Goal: Transaction & Acquisition: Download file/media

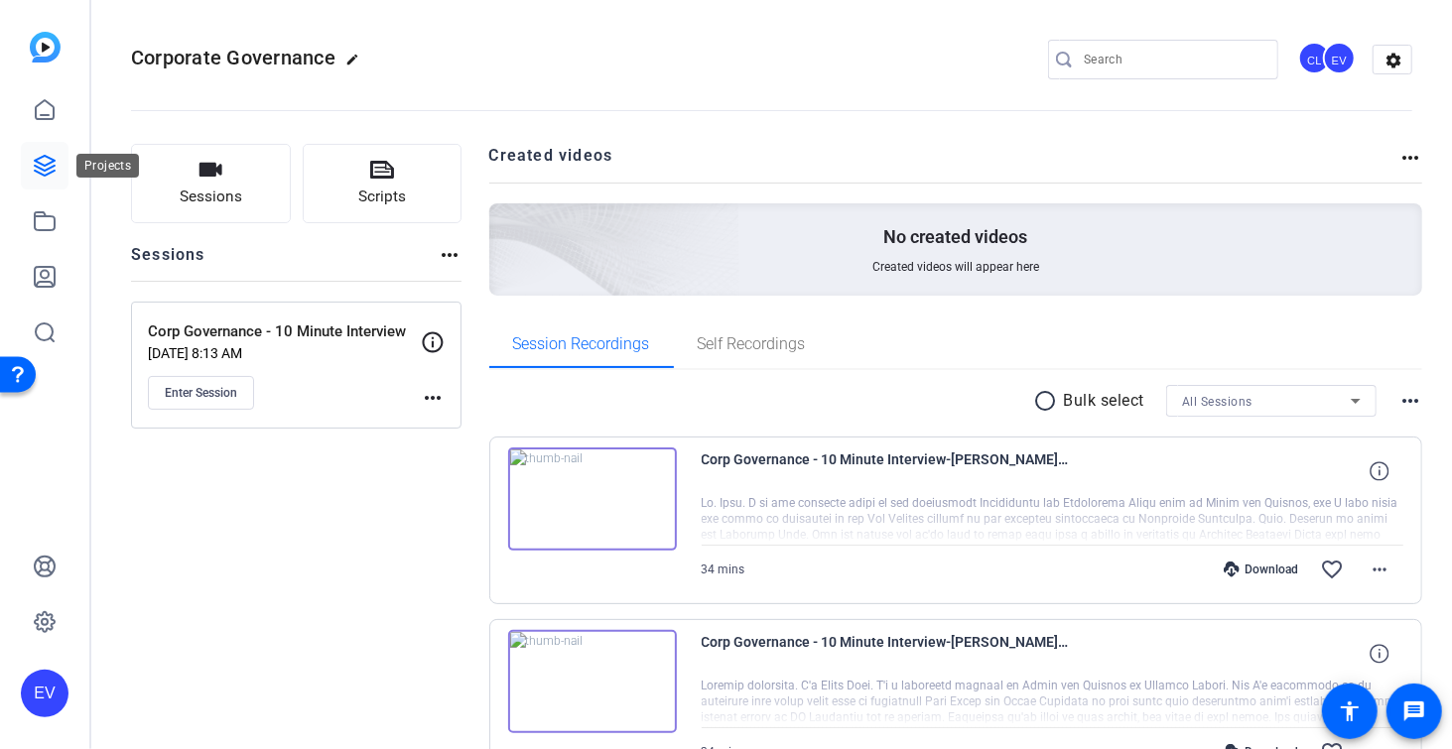
scroll to position [458, 0]
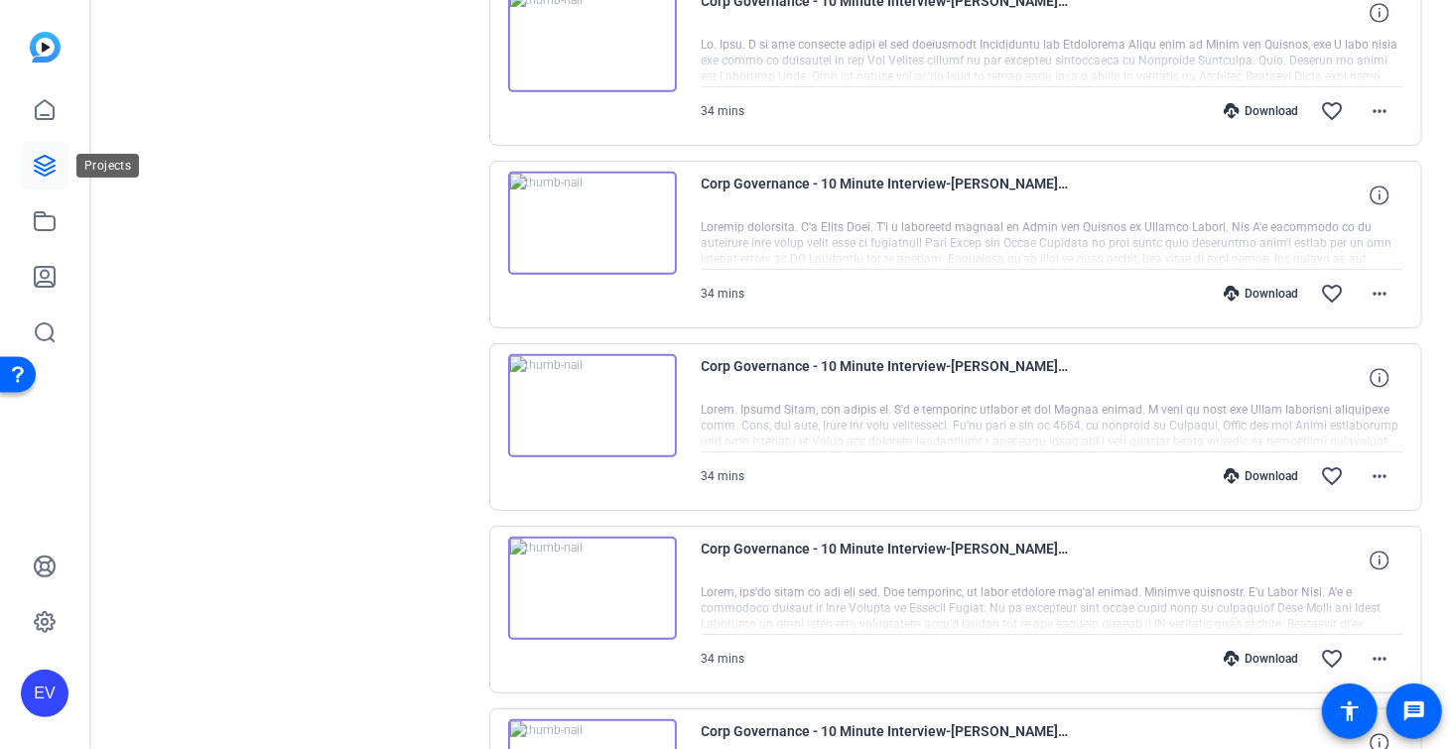
click at [57, 165] on link at bounding box center [45, 166] width 48 height 48
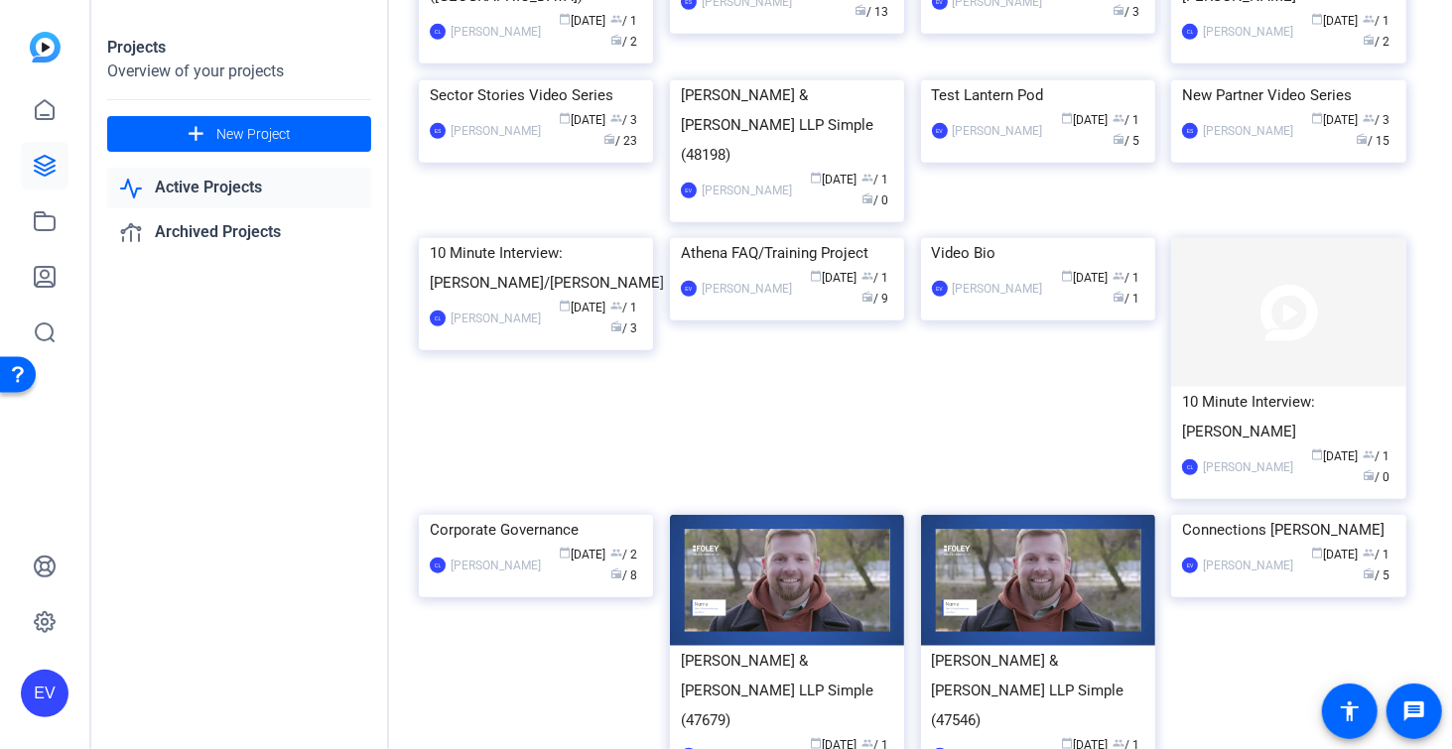
scroll to position [760, 0]
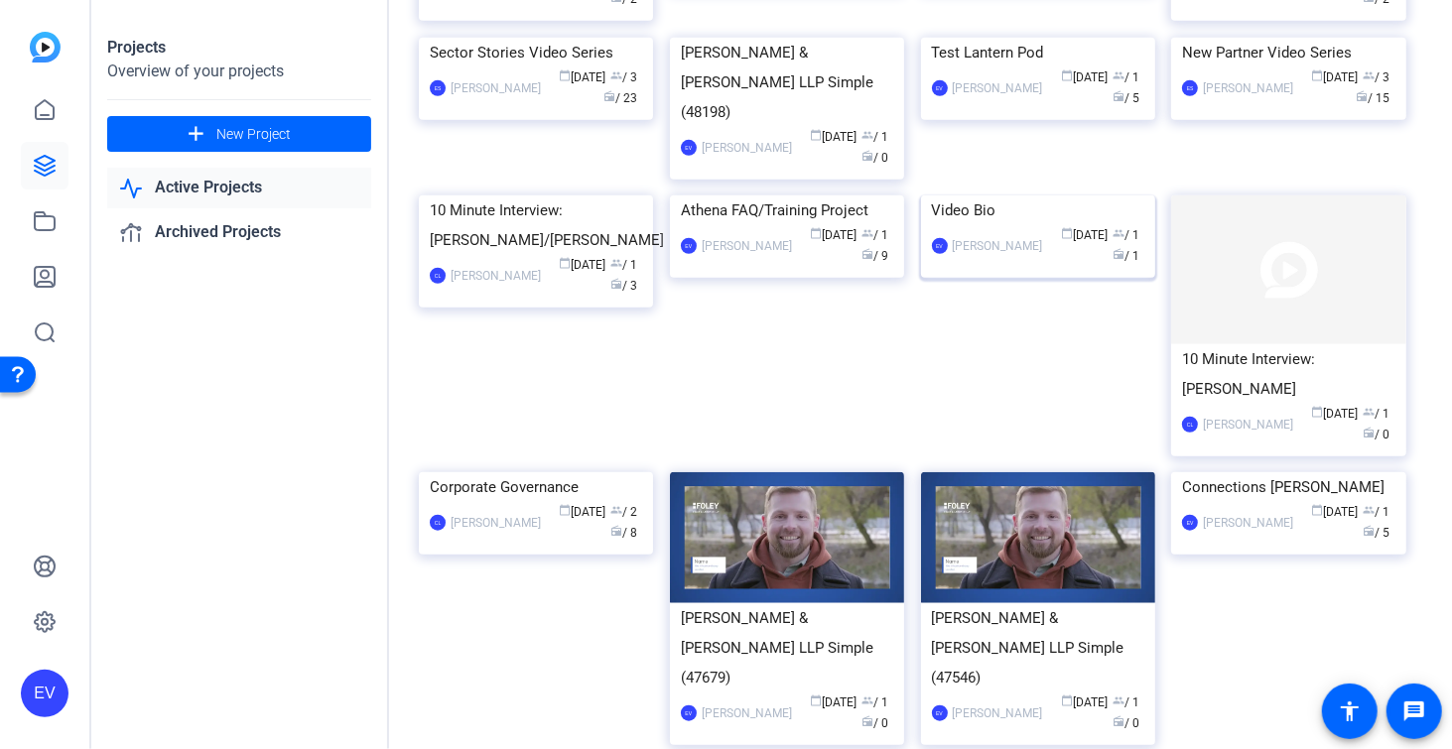
click at [1088, 196] on img at bounding box center [1038, 196] width 234 height 0
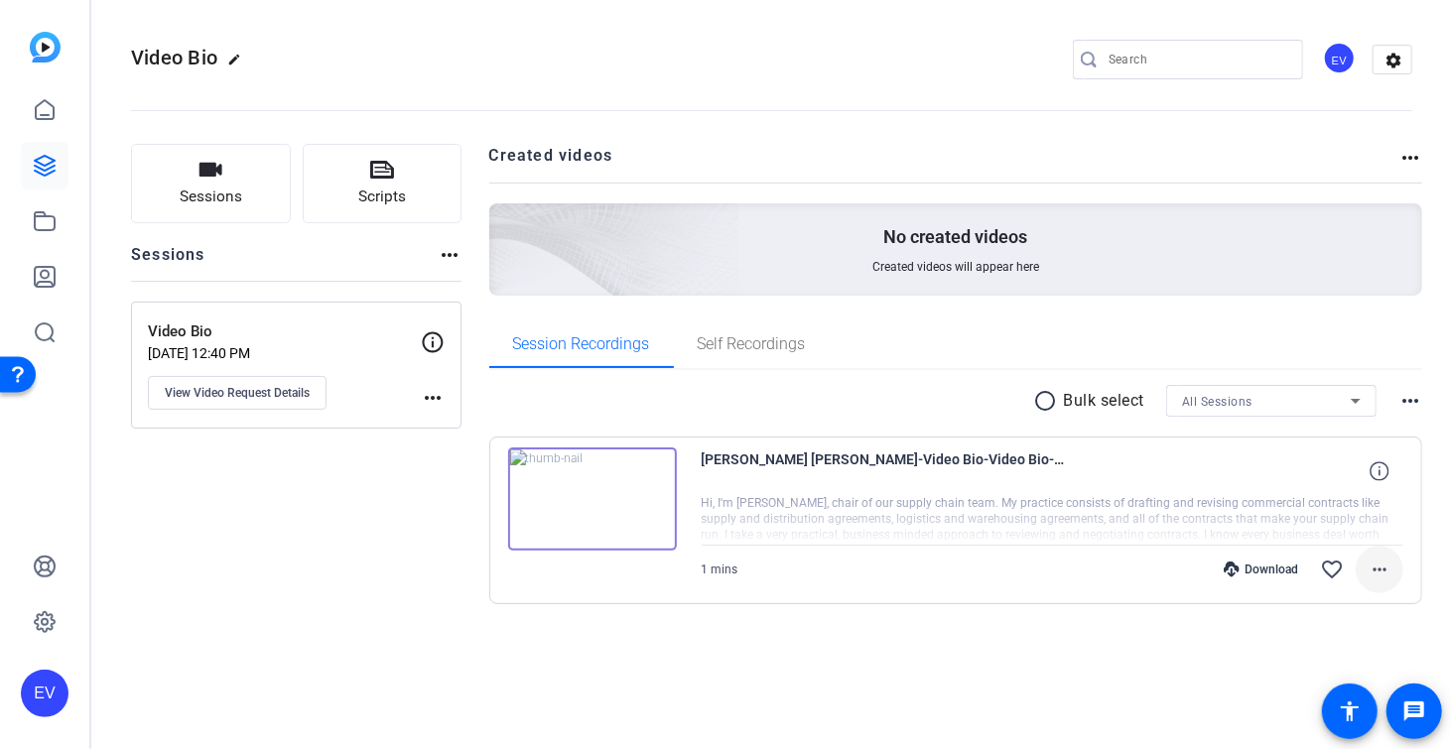
click at [1377, 569] on mat-icon "more_horiz" at bounding box center [1380, 570] width 24 height 24
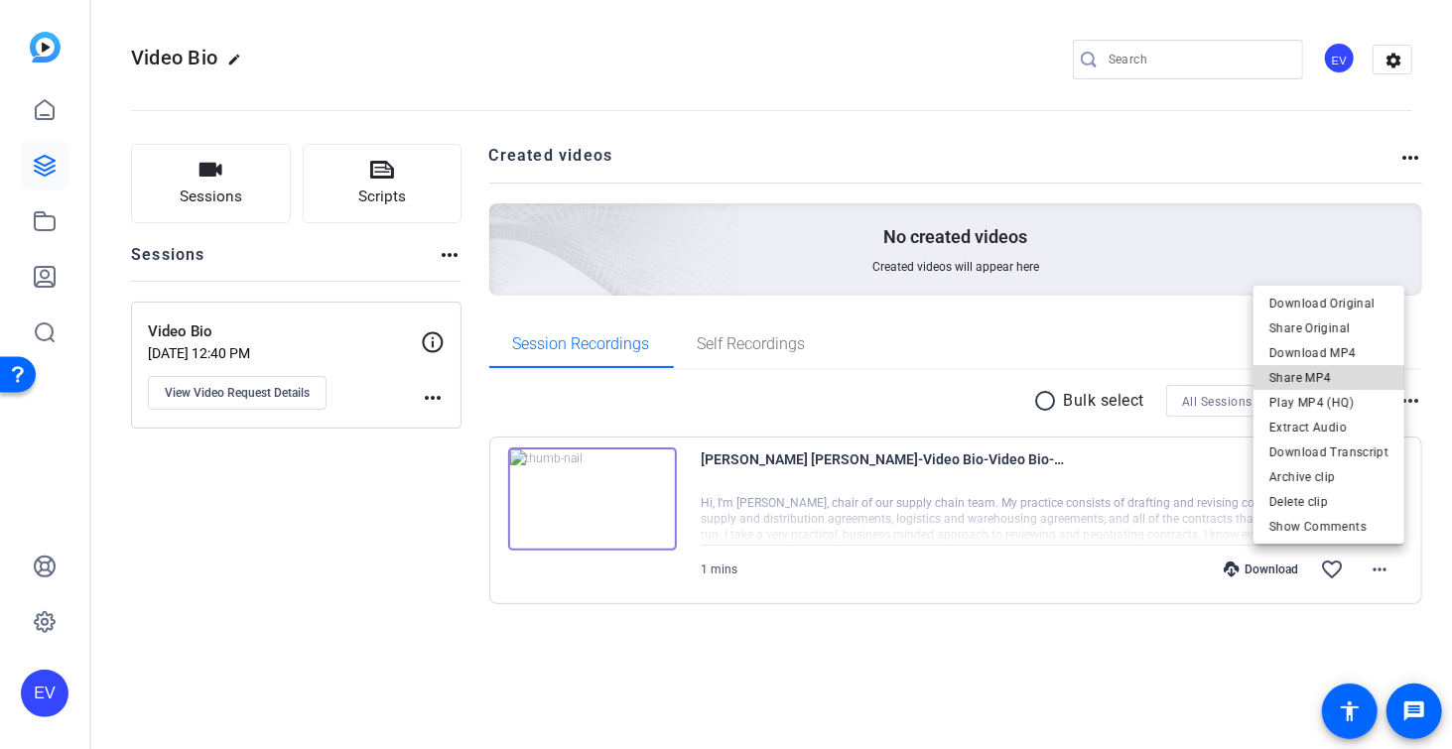
click at [1362, 366] on span "Share MP4" at bounding box center [1328, 378] width 119 height 24
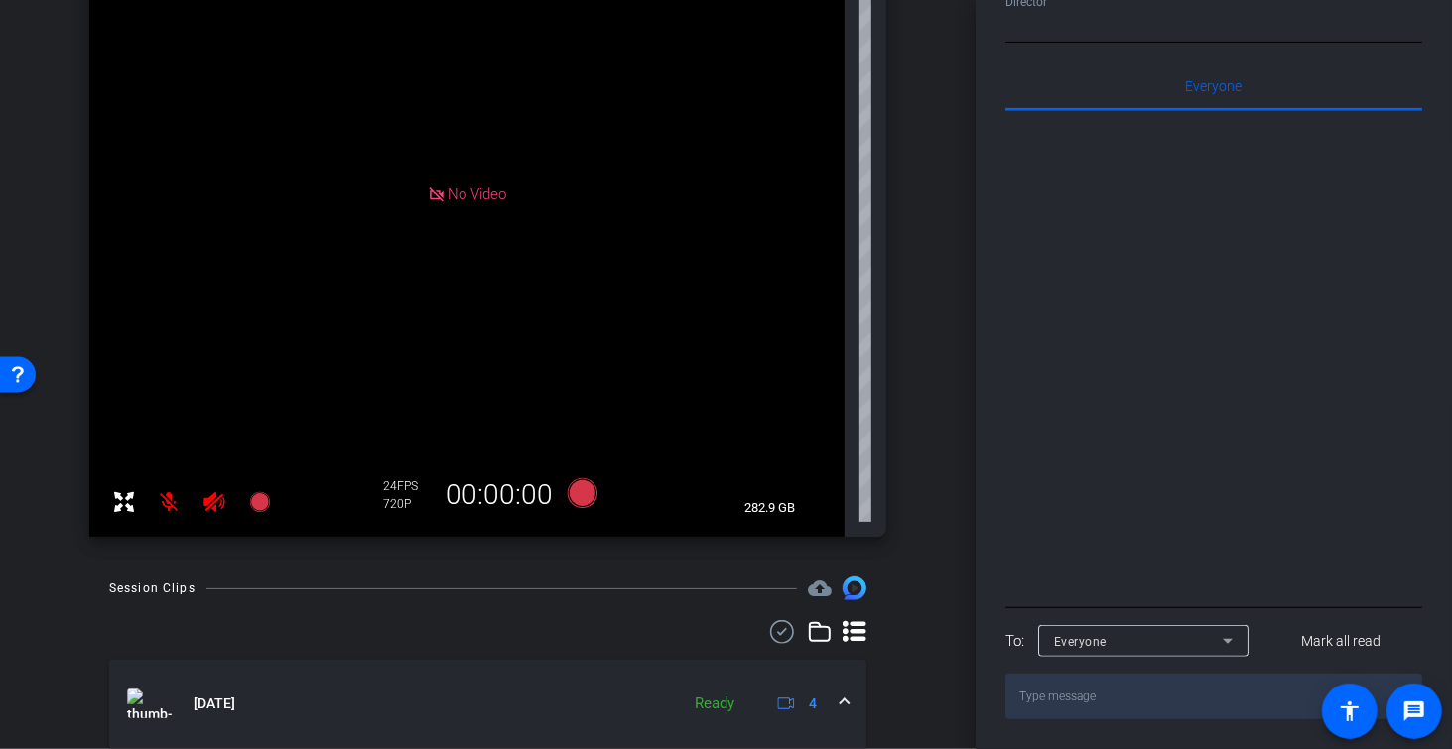
scroll to position [724, 0]
